Goal: Check status: Check status

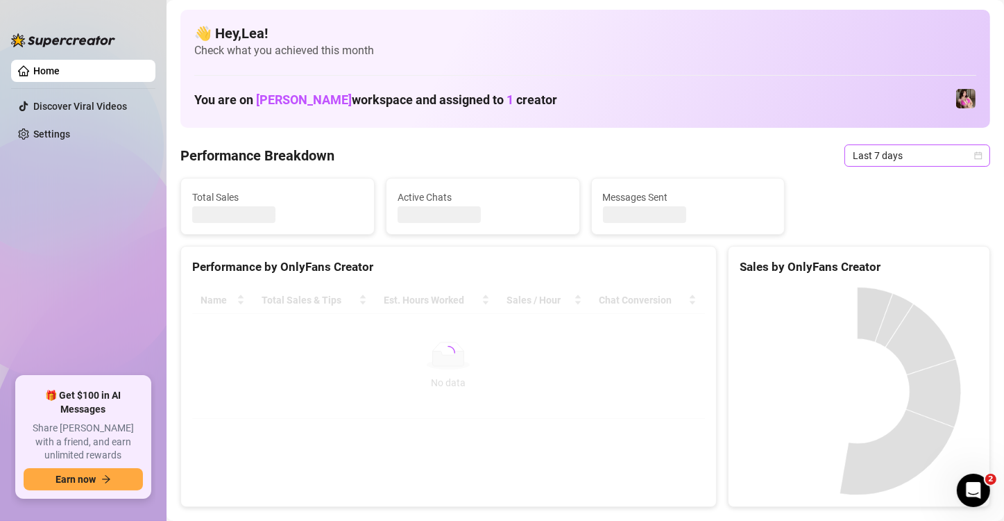
click at [974, 158] on icon "calendar" at bounding box center [978, 155] width 8 height 8
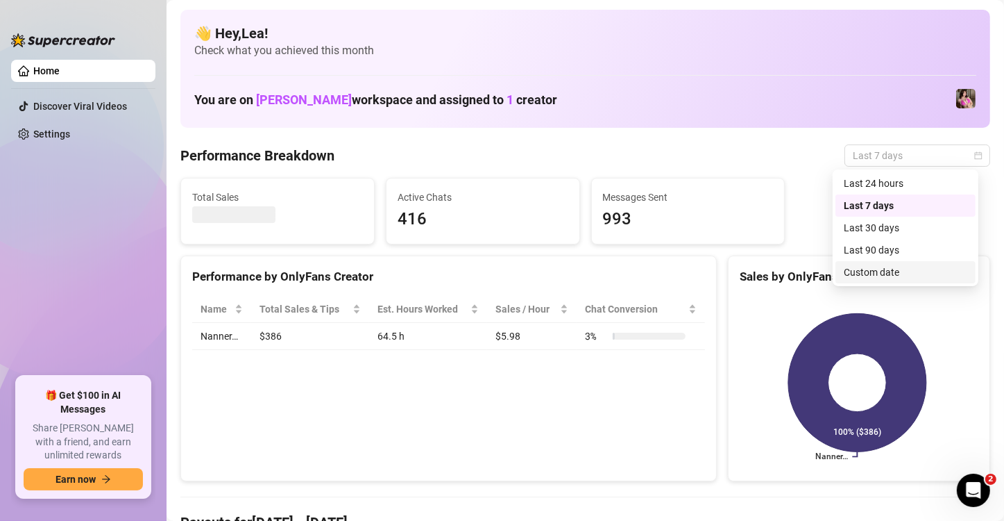
click at [885, 271] on div "Custom date" at bounding box center [906, 271] width 124 height 15
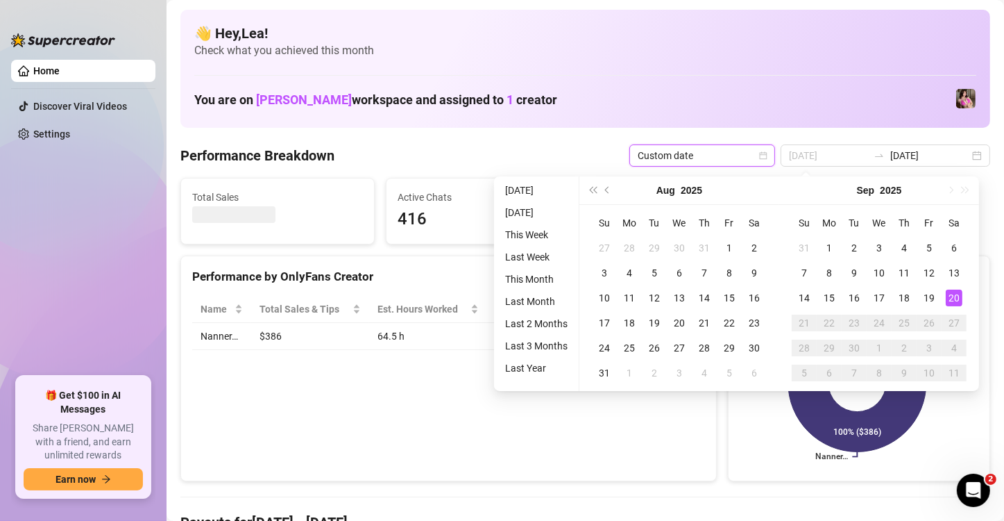
click at [955, 297] on div "20" at bounding box center [954, 297] width 17 height 17
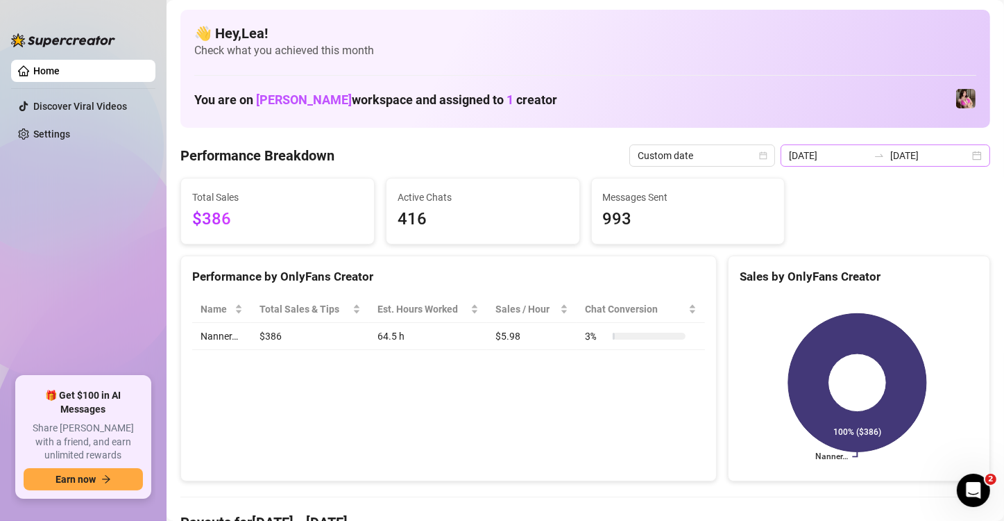
click at [968, 152] on div "2025-09-13 2025-09-20" at bounding box center [886, 155] width 210 height 22
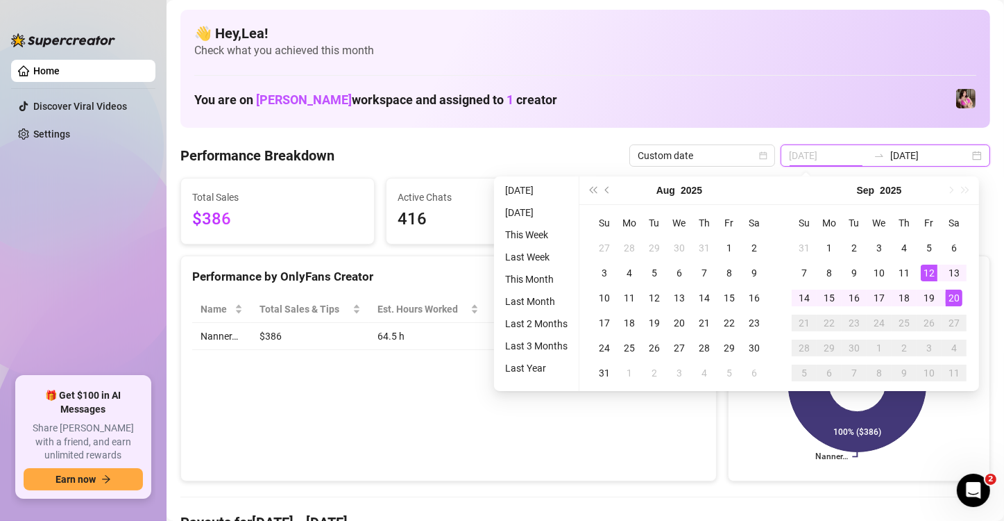
type input "[DATE]"
click at [954, 298] on div "20" at bounding box center [954, 297] width 17 height 17
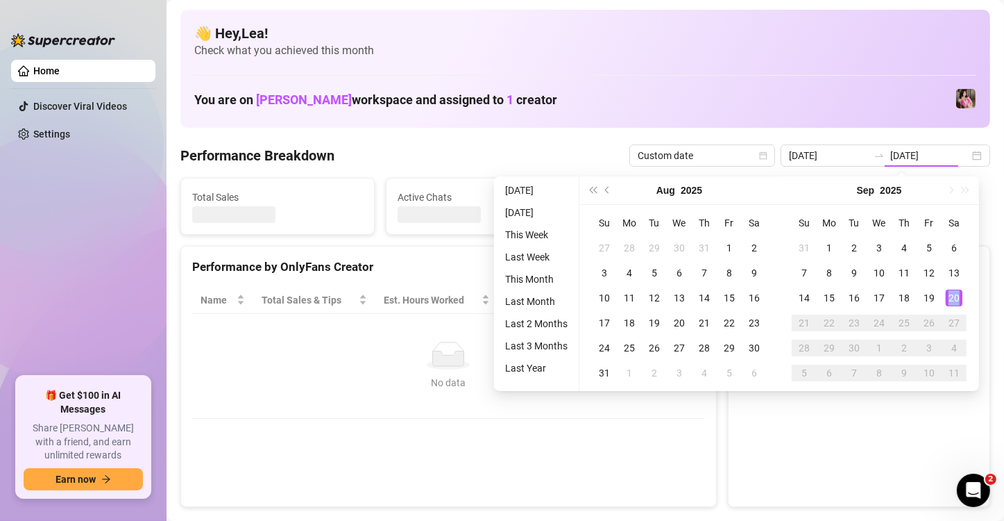
type input "[DATE]"
